Goal: Task Accomplishment & Management: Manage account settings

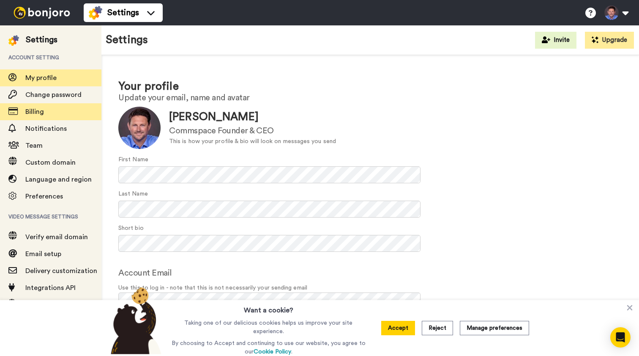
click at [37, 112] on span "Billing" at bounding box center [34, 111] width 19 height 7
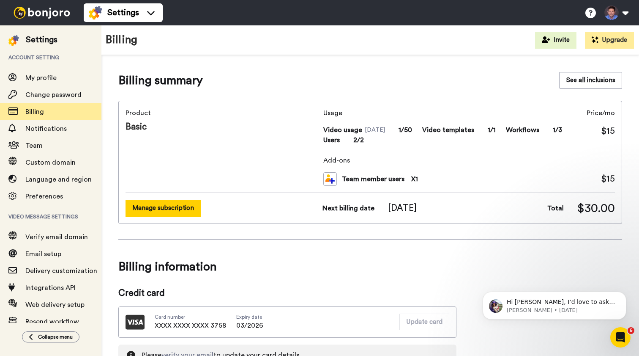
click at [187, 205] on button "Manage subscription" at bounding box center [163, 208] width 75 height 16
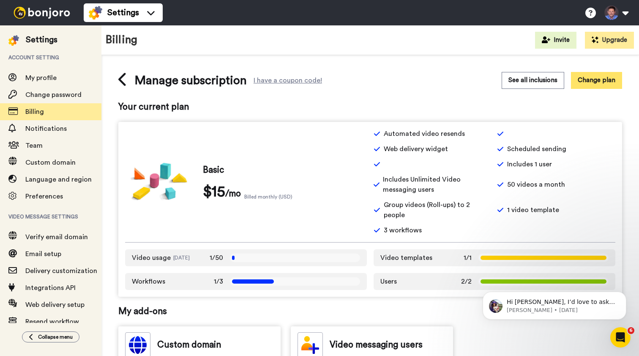
click at [597, 81] on button "Change plan" at bounding box center [596, 80] width 51 height 16
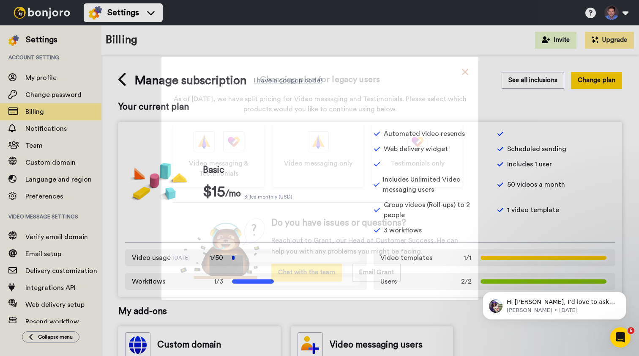
click at [462, 70] on icon at bounding box center [465, 71] width 6 height 6
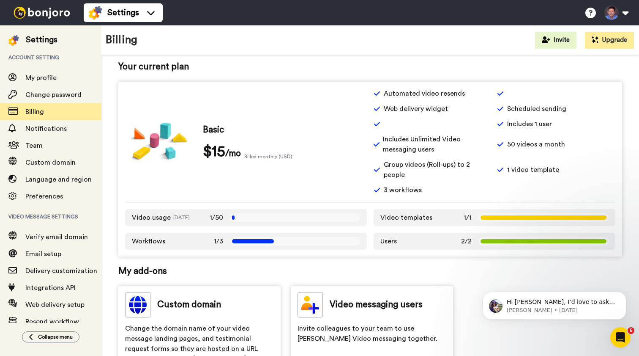
scroll to position [42, 0]
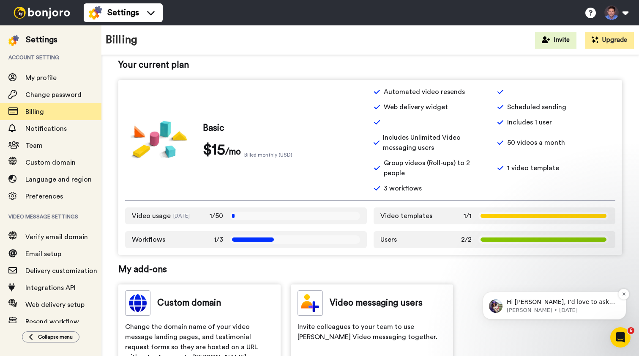
click at [567, 301] on p "Hi Johan, I’d love to ask you a quick question: If Bonjoro could introduce a ne…" at bounding box center [561, 302] width 109 height 8
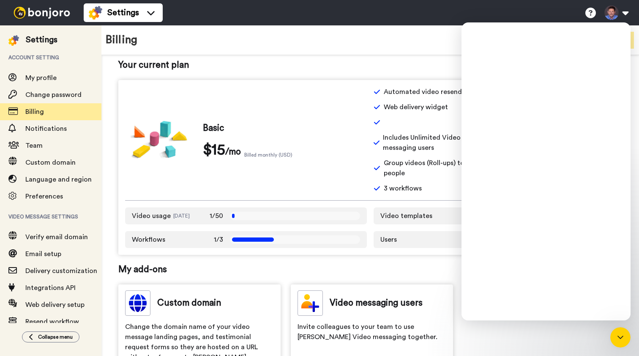
scroll to position [0, 0]
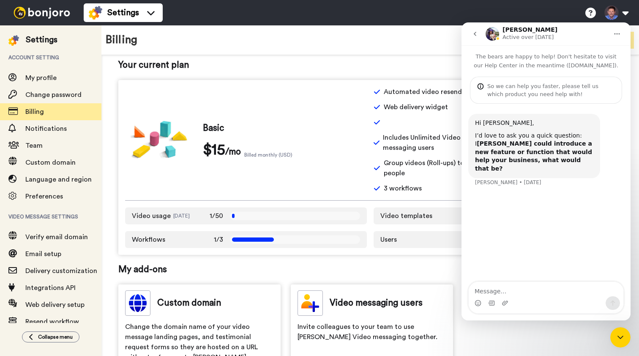
click at [621, 336] on icon "Close Intercom Messenger" at bounding box center [620, 337] width 10 height 10
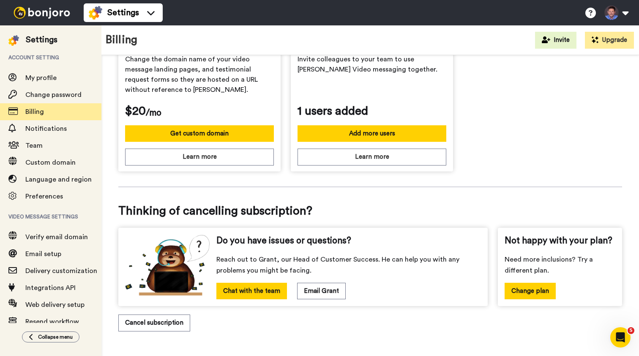
scroll to position [311, 0]
click at [41, 113] on span "Billing" at bounding box center [34, 111] width 19 height 7
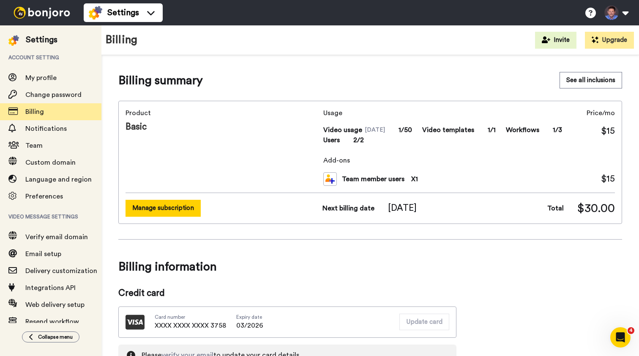
click at [190, 206] on button "Manage subscription" at bounding box center [163, 208] width 75 height 16
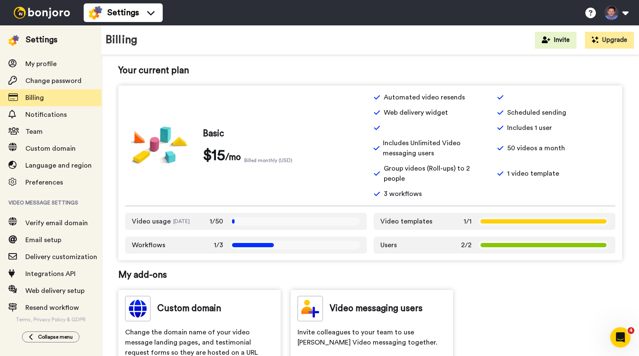
scroll to position [14, 0]
click at [44, 183] on span "Preferences" at bounding box center [44, 182] width 38 height 7
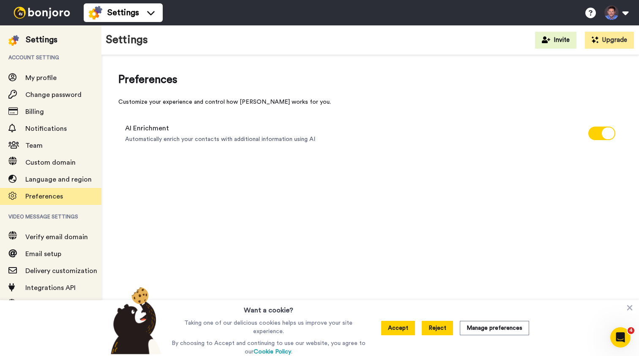
click at [437, 332] on button "Reject" at bounding box center [437, 327] width 31 height 14
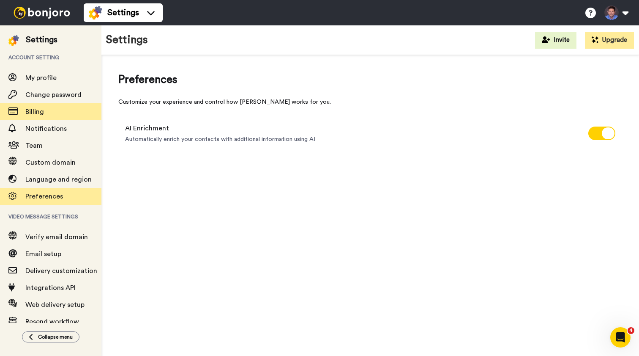
click at [38, 115] on span "Billing" at bounding box center [34, 111] width 19 height 7
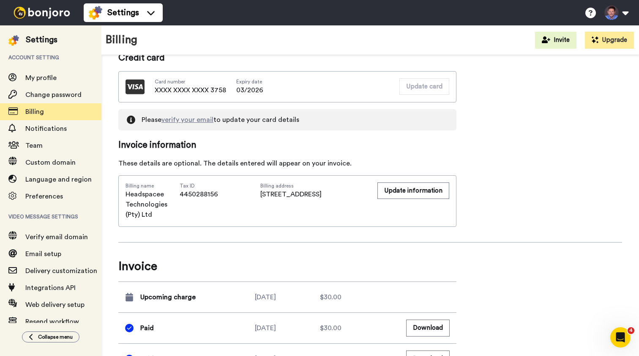
scroll to position [237, 0]
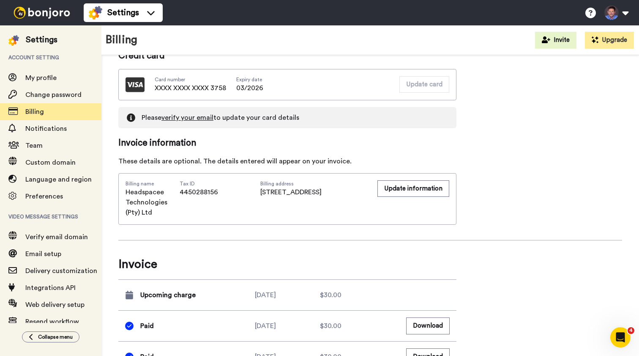
click at [197, 118] on link "verify your email" at bounding box center [187, 117] width 52 height 7
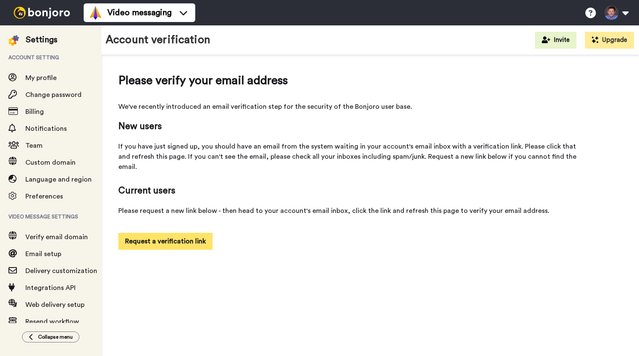
click at [187, 232] on button "Request a verification link" at bounding box center [165, 240] width 94 height 17
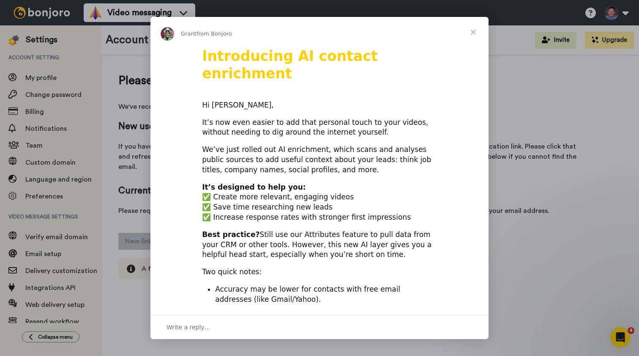
click at [473, 30] on span "Close" at bounding box center [473, 32] width 30 height 30
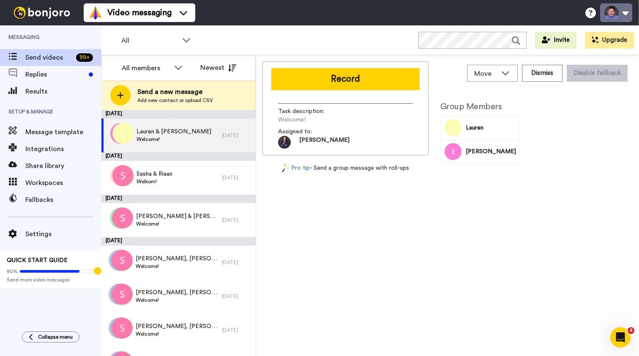
click at [624, 12] on button at bounding box center [616, 12] width 32 height 19
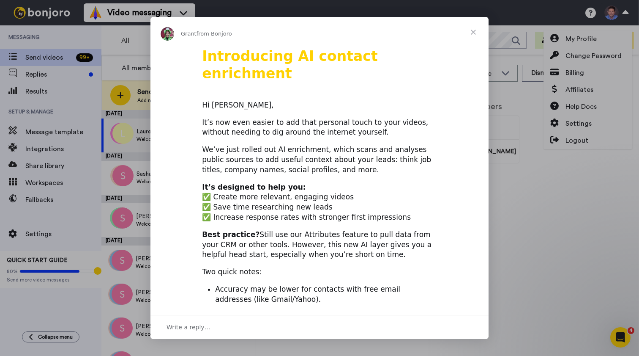
click at [473, 29] on span "Close" at bounding box center [473, 32] width 30 height 30
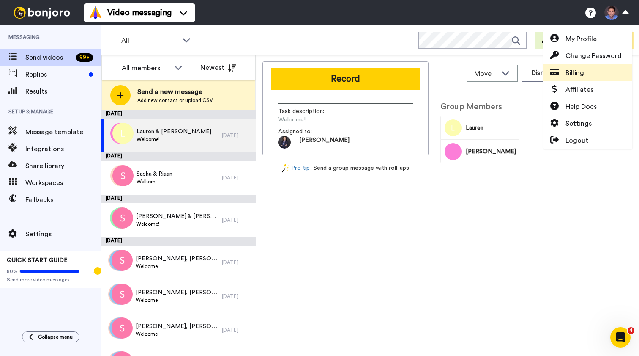
click at [585, 75] on link "Billing" at bounding box center [588, 72] width 89 height 17
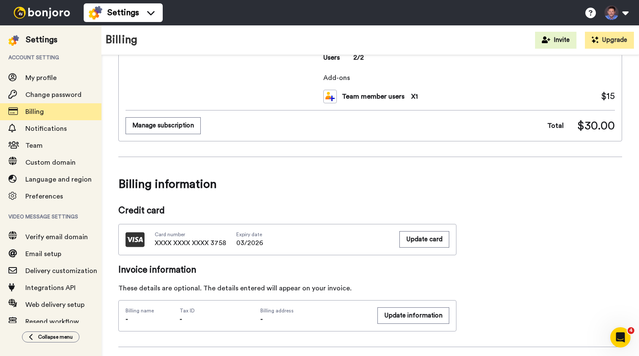
scroll to position [121, 0]
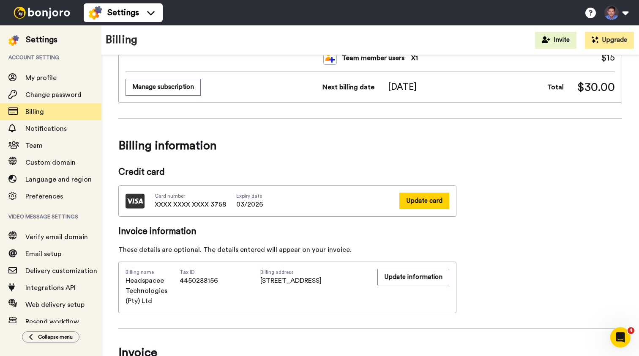
click at [427, 202] on button "Update card" at bounding box center [424, 200] width 50 height 16
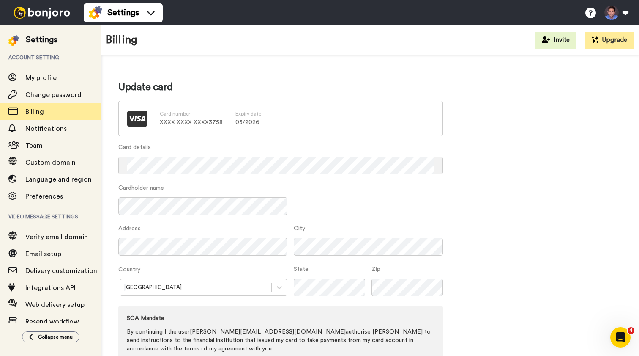
click at [177, 120] on p "XXXX XXXX XXXX 3758" at bounding box center [191, 122] width 63 height 8
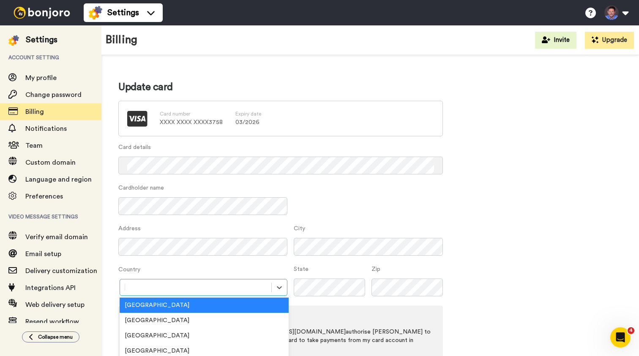
scroll to position [40, 0]
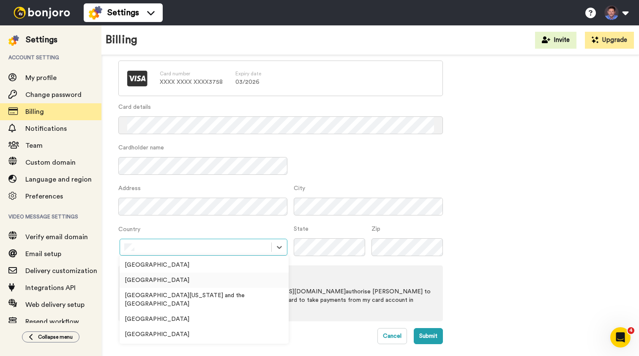
click at [142, 279] on div "South Africa" at bounding box center [204, 279] width 169 height 15
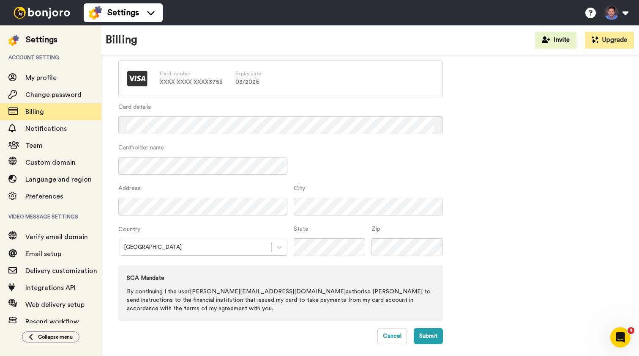
click at [540, 209] on div "Update card Card number XXXX XXXX XXXX 3758 Expiry date 03 / 2026 Card details …" at bounding box center [370, 192] width 504 height 304
click at [429, 336] on button "Submit" at bounding box center [428, 336] width 29 height 16
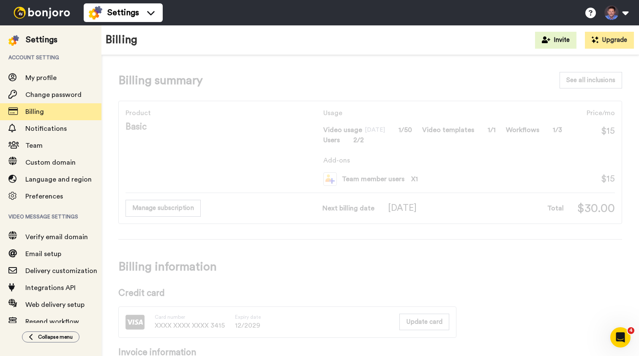
scroll to position [3, 0]
